Goal: Navigation & Orientation: Understand site structure

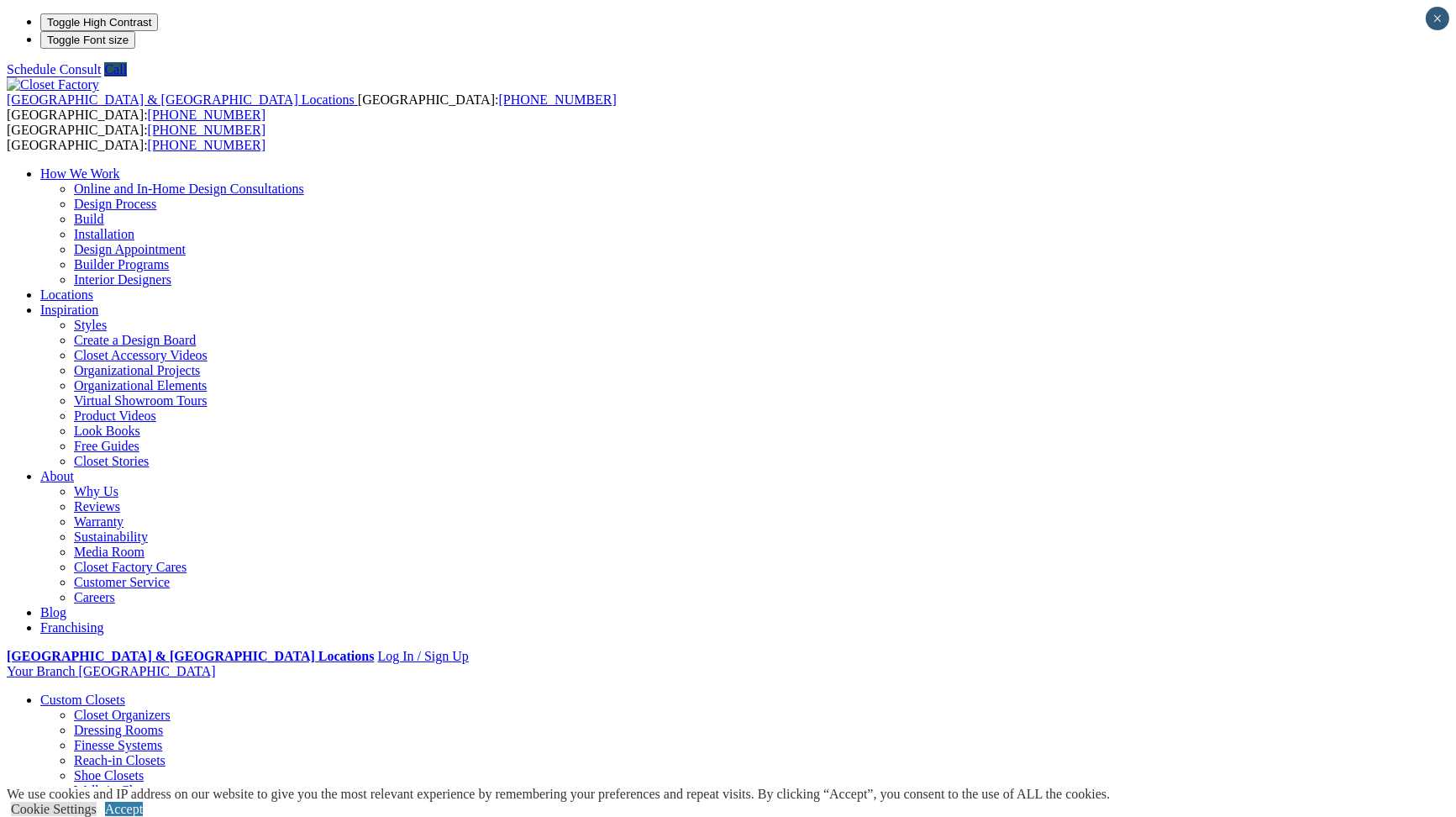
click at [97, 783] on link "Wall Units" at bounding box center [68, 791] width 57 height 15
click at [108, 783] on link "Walk-in Closets" at bounding box center [116, 791] width 86 height 15
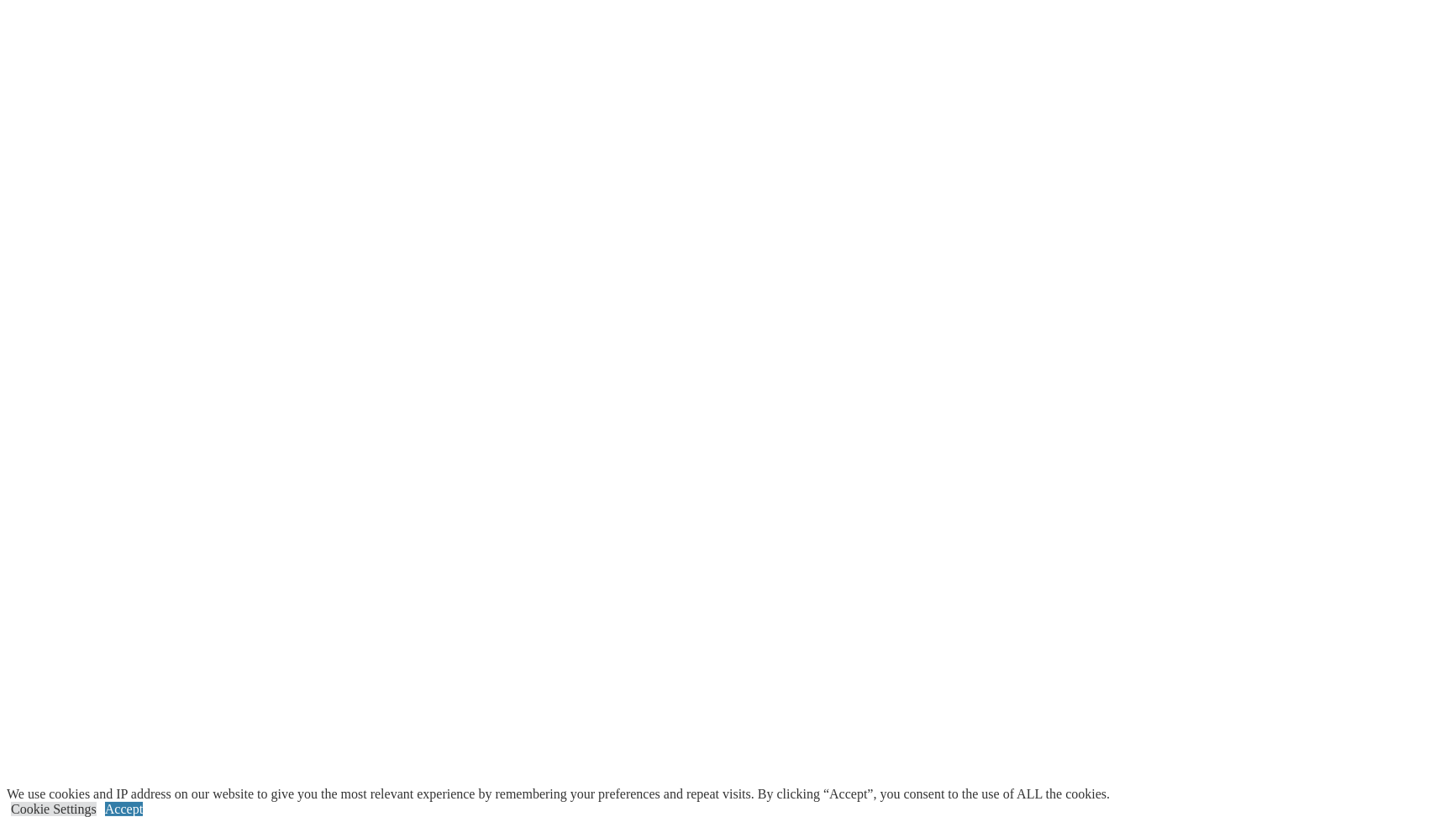
scroll to position [4285, 0]
